Goal: Information Seeking & Learning: Learn about a topic

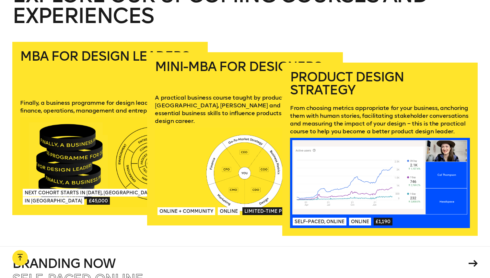
scroll to position [940, 0]
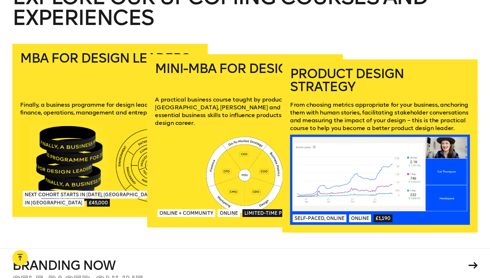
click at [338, 101] on p "From choosing metrics appropriate for your business, anchoring them with human …" at bounding box center [380, 116] width 180 height 31
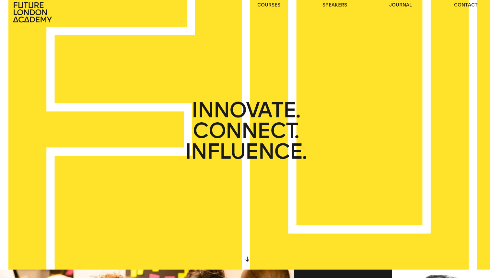
scroll to position [0, 0]
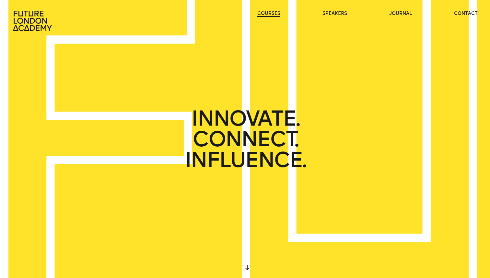
click at [265, 14] on link "courses" at bounding box center [268, 13] width 23 height 6
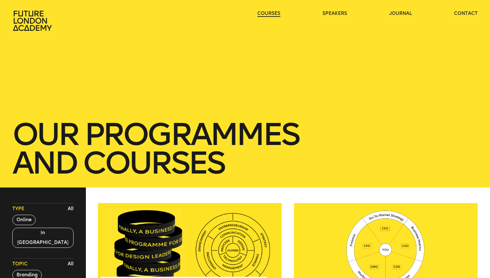
click at [265, 14] on link "courses" at bounding box center [268, 13] width 23 height 6
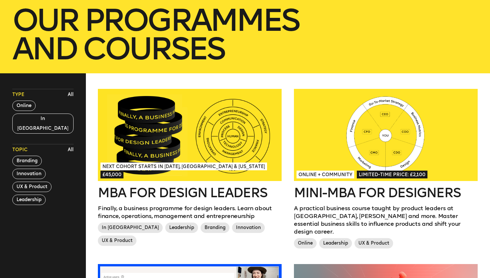
scroll to position [116, 0]
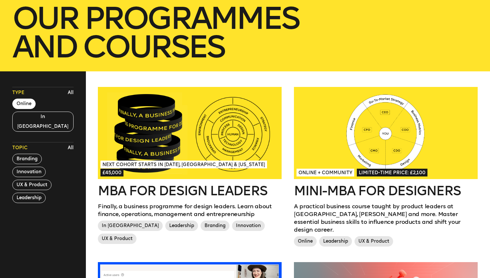
click at [30, 104] on button "Online" at bounding box center [23, 103] width 23 height 10
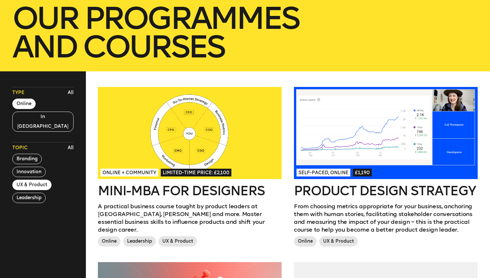
click at [40, 179] on button "UX & Product" at bounding box center [31, 184] width 39 height 10
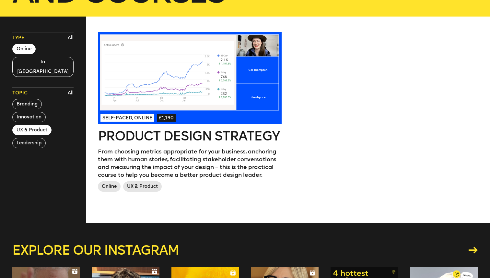
scroll to position [172, 0]
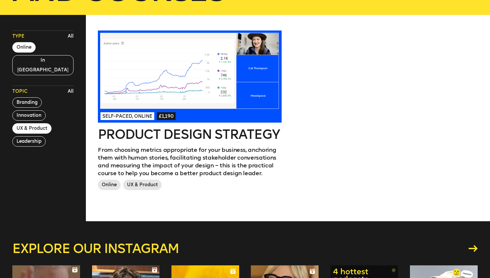
click at [45, 123] on button "UX & Product" at bounding box center [31, 128] width 39 height 10
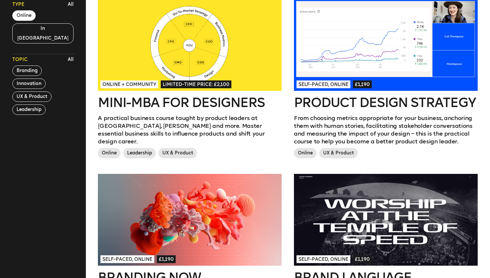
scroll to position [205, 0]
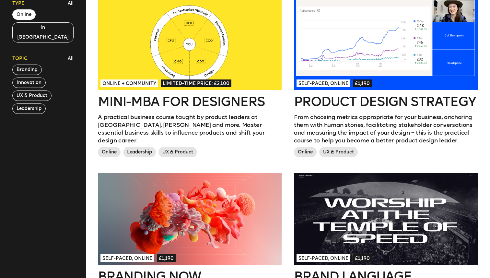
click at [232, 95] on h2 "Mini-MBA for Designers" at bounding box center [190, 101] width 184 height 13
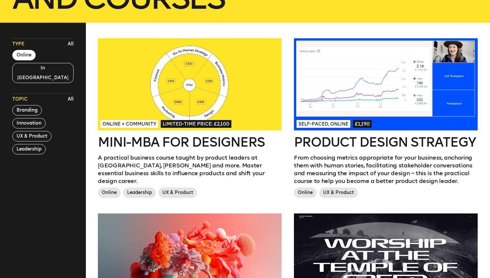
scroll to position [0, 0]
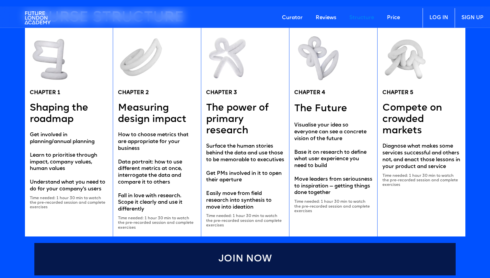
scroll to position [1284, 0]
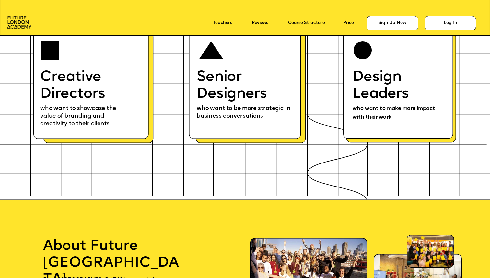
scroll to position [3041, 0]
